Goal: Communication & Community: Participate in discussion

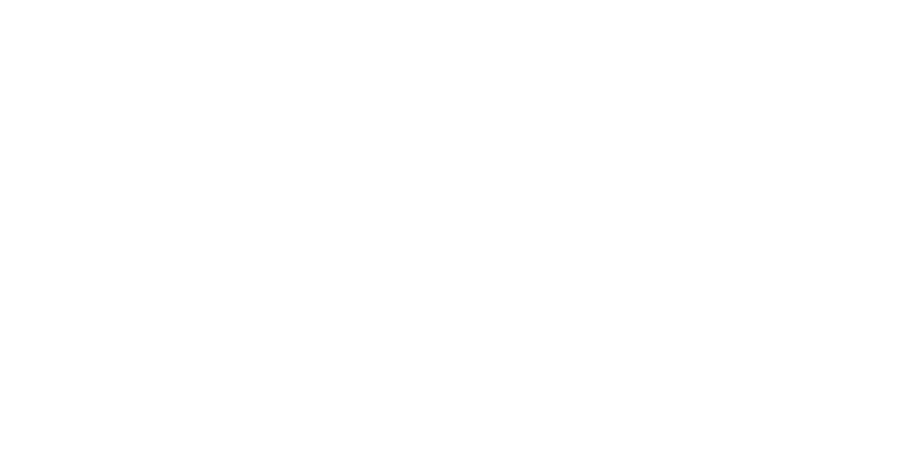
scroll to position [109, 0]
click at [256, 396] on span at bounding box center [249, 399] width 14 height 14
click at [566, 342] on button at bounding box center [558, 349] width 18 height 18
click at [445, 225] on button "Clock Off" at bounding box center [406, 223] width 77 height 23
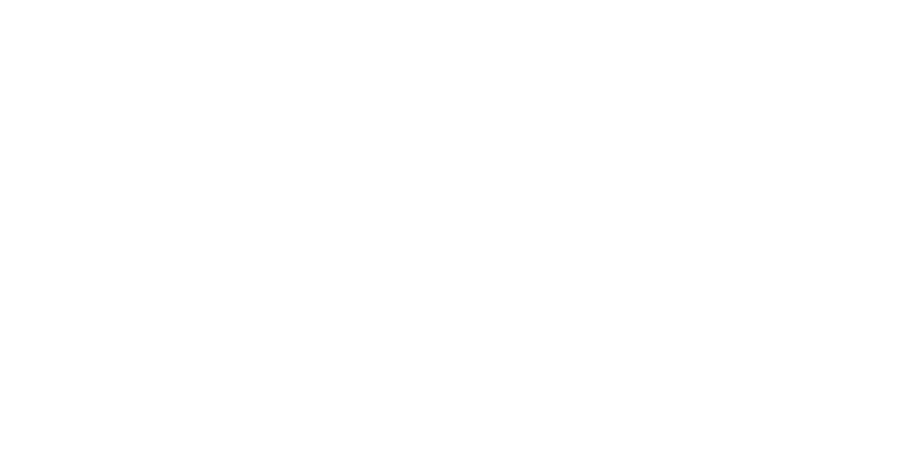
click at [151, 87] on div "Order details" at bounding box center [122, 88] width 60 height 13
click at [147, 120] on div "Collaborate" at bounding box center [120, 123] width 56 height 13
click at [634, 422] on div at bounding box center [453, 414] width 361 height 15
click at [730, 423] on button "☺" at bounding box center [721, 414] width 17 height 17
click at [901, 453] on div "Order details Collaborate Checklists 0/0 Tracking Linked Orders Timeline Order …" at bounding box center [451, 227] width 902 height 454
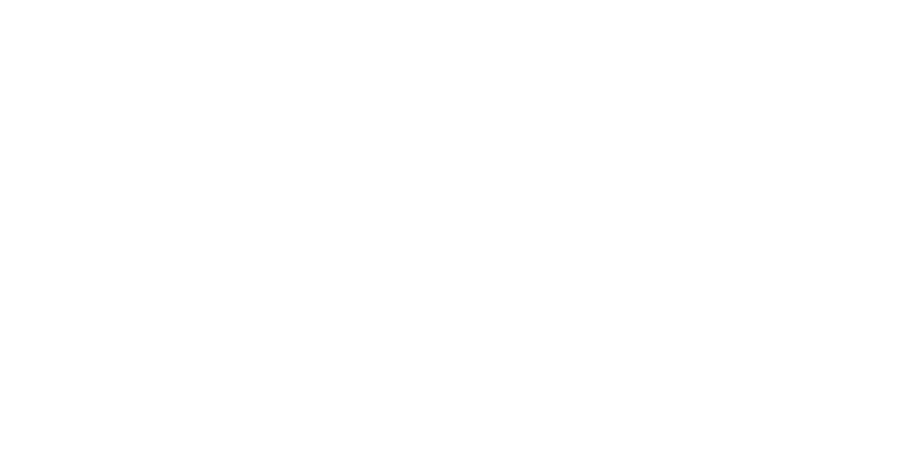
click at [901, 453] on div "Order details Collaborate Checklists 0/0 Tracking Linked Orders Timeline Order …" at bounding box center [451, 227] width 902 height 454
click at [792, 425] on button "Send" at bounding box center [765, 414] width 56 height 21
click at [147, 127] on div "Collaborate" at bounding box center [120, 123] width 56 height 13
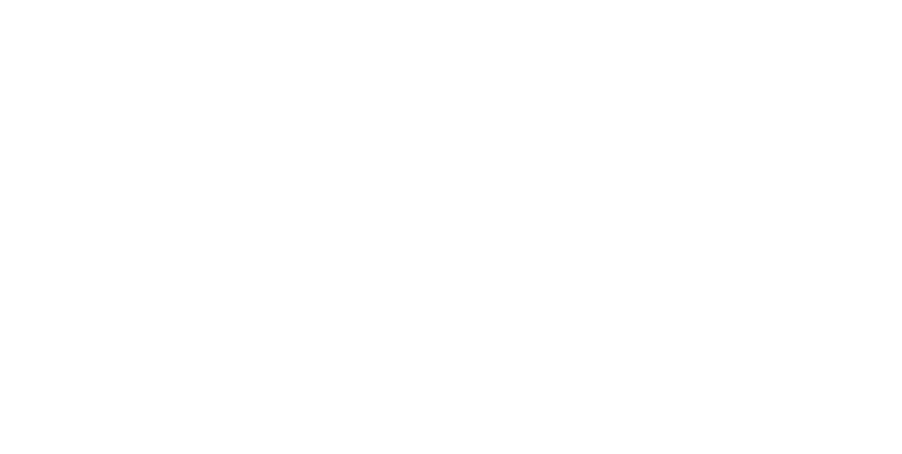
click at [754, 74] on button "Close" at bounding box center [727, 78] width 51 height 23
click at [187, 205] on button "Tracking" at bounding box center [120, 193] width 134 height 35
click at [549, 349] on icon at bounding box center [545, 349] width 7 height 8
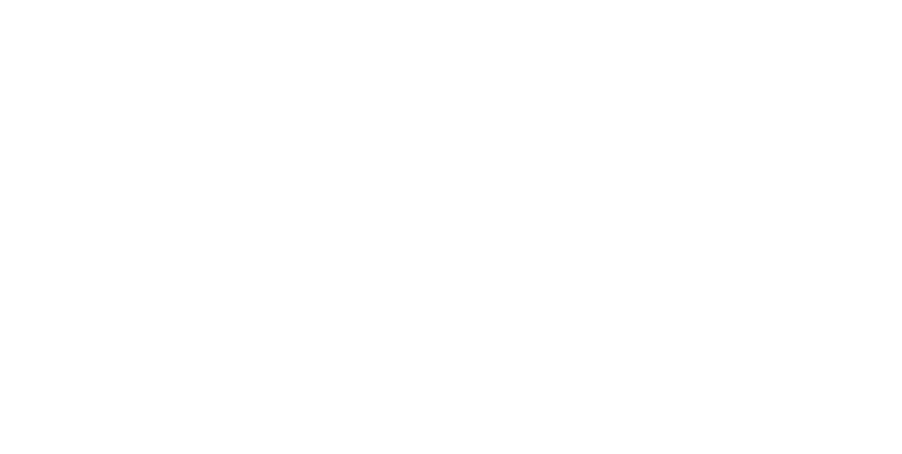
click at [445, 227] on button "Clock On" at bounding box center [406, 223] width 77 height 23
click at [445, 234] on button "Clock On" at bounding box center [406, 234] width 77 height 23
click at [566, 353] on button at bounding box center [558, 349] width 18 height 18
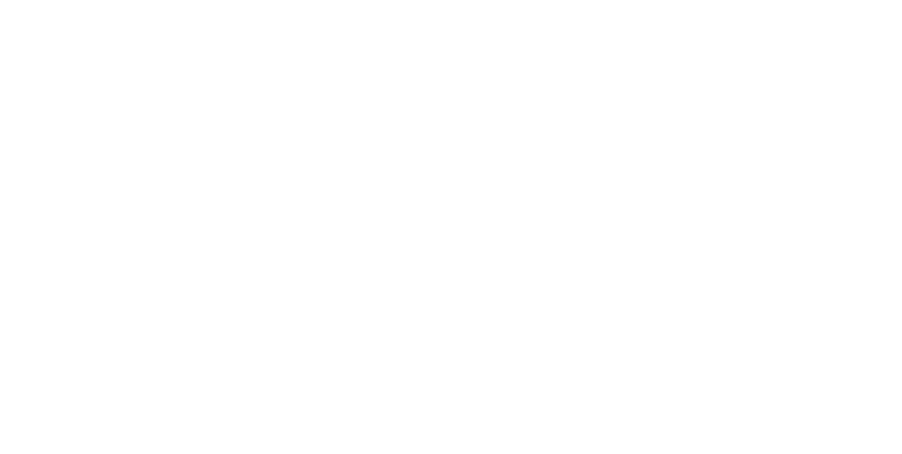
click at [445, 217] on button "Clock Off" at bounding box center [406, 223] width 77 height 23
click at [151, 85] on div "Order details" at bounding box center [122, 88] width 60 height 13
click at [147, 128] on div "Collaborate" at bounding box center [120, 123] width 56 height 13
click at [634, 422] on div at bounding box center [453, 414] width 361 height 15
click at [792, 425] on button "Send" at bounding box center [765, 414] width 56 height 21
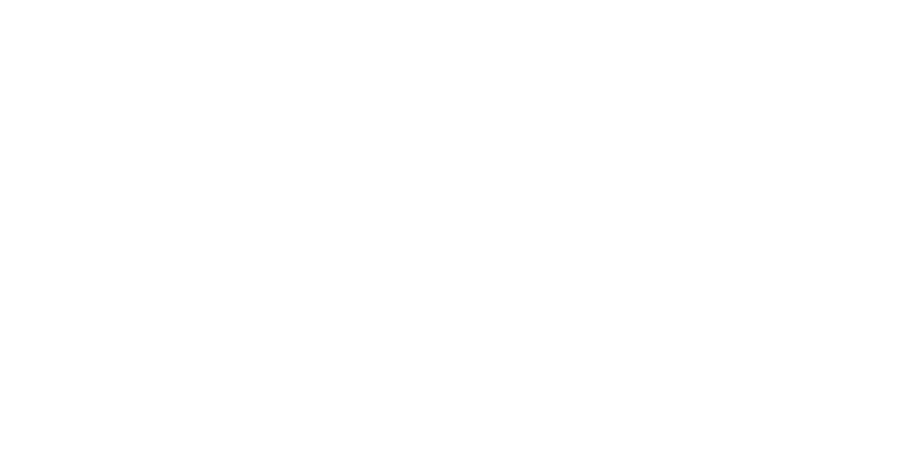
click at [754, 81] on button "Close" at bounding box center [727, 78] width 51 height 23
click at [754, 77] on button "Close" at bounding box center [727, 78] width 51 height 23
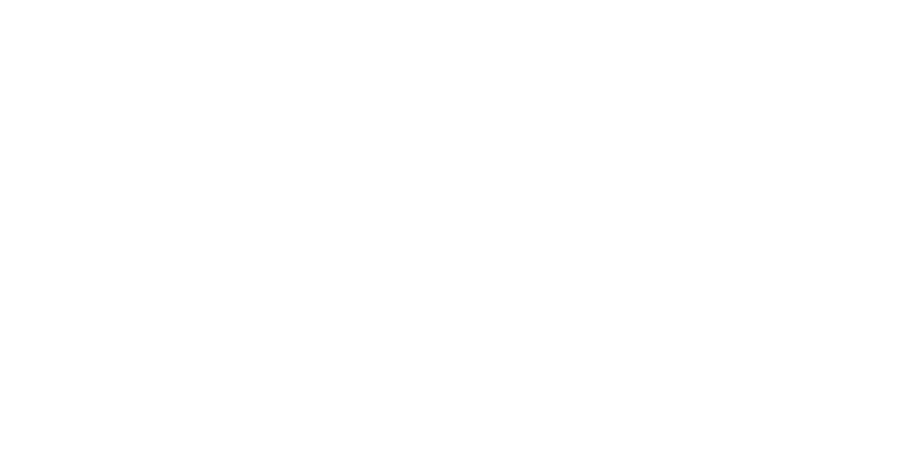
click at [187, 183] on button "Tracking" at bounding box center [120, 193] width 134 height 35
click at [251, 394] on icon at bounding box center [246, 397] width 9 height 10
click at [754, 77] on button "Close" at bounding box center [727, 78] width 51 height 23
